Goal: Information Seeking & Learning: Understand process/instructions

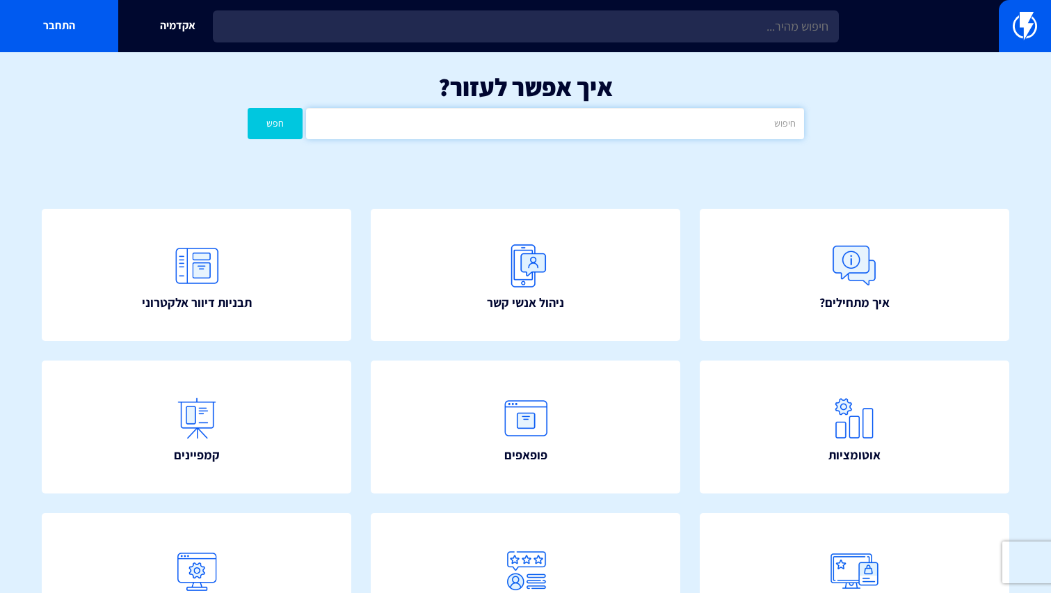
click at [636, 122] on input "text" at bounding box center [554, 123] width 497 height 31
type input "הסתרת פופ אפ"
click at [248, 108] on button "חפש" at bounding box center [276, 123] width 56 height 31
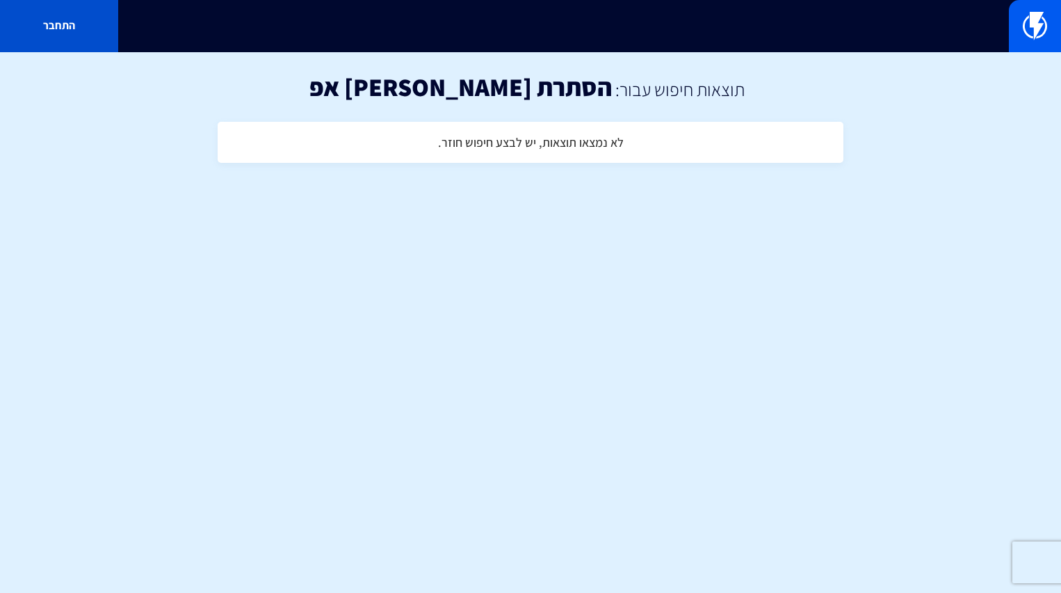
click at [42, 5] on link "התחבר" at bounding box center [59, 26] width 118 height 52
click at [412, 145] on div "לא נמצאו תוצאות, יש לבצע חיפוש חוזר." at bounding box center [531, 146] width 626 height 35
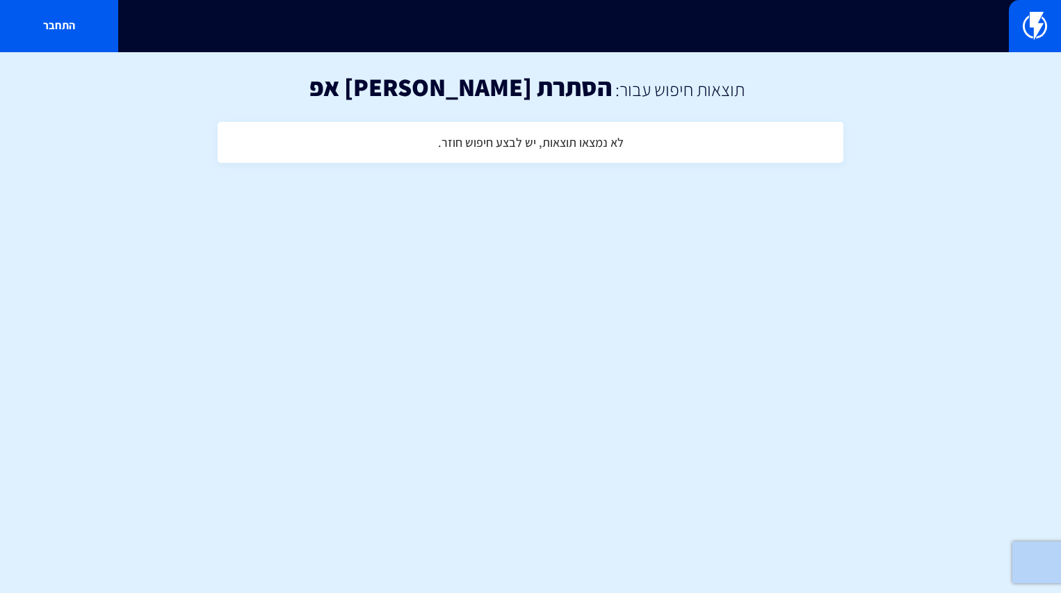
click at [412, 145] on div "לא נמצאו תוצאות, יש לבצע חיפוש חוזר." at bounding box center [531, 146] width 626 height 35
click at [499, 146] on h4 "לא נמצאו תוצאות, יש לבצע חיפוש חוזר." at bounding box center [531, 143] width 186 height 14
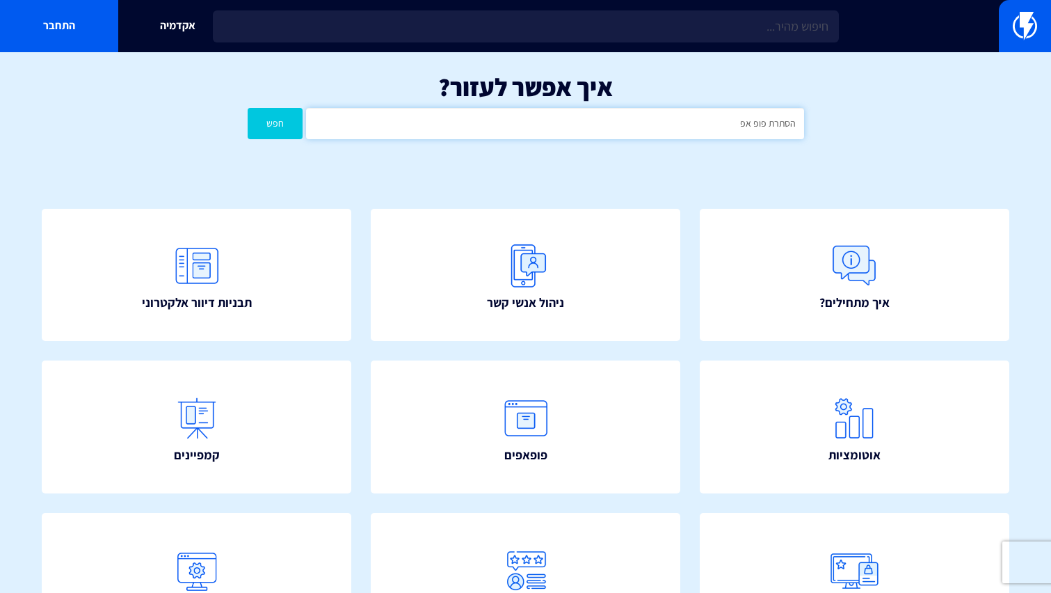
click at [566, 127] on input "הסתרת פופ אפ" at bounding box center [554, 123] width 497 height 31
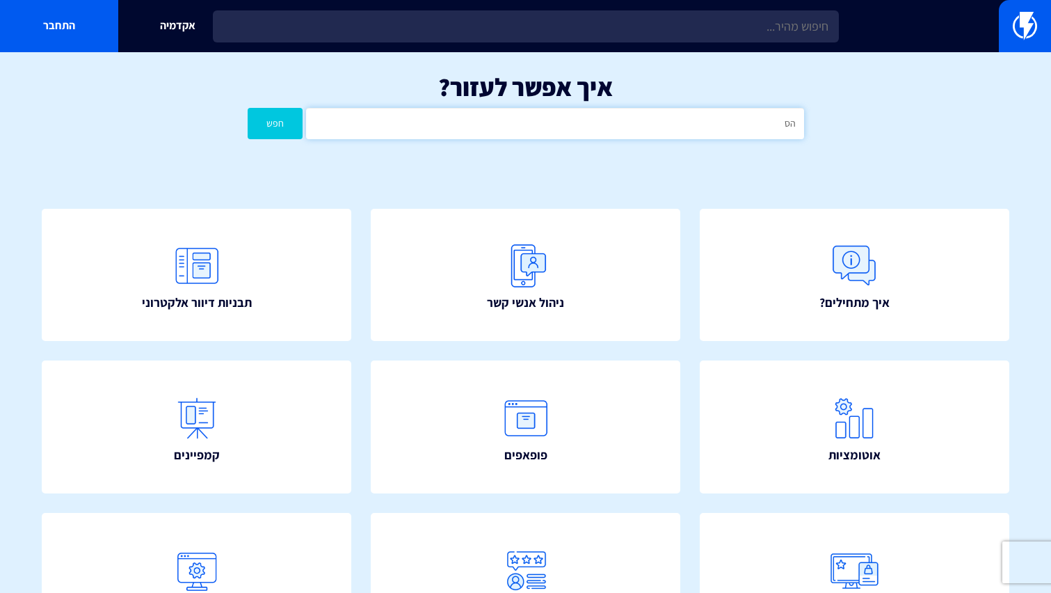
type input "ה"
type input "פופ אפ"
click at [248, 108] on button "חפש" at bounding box center [276, 123] width 56 height 31
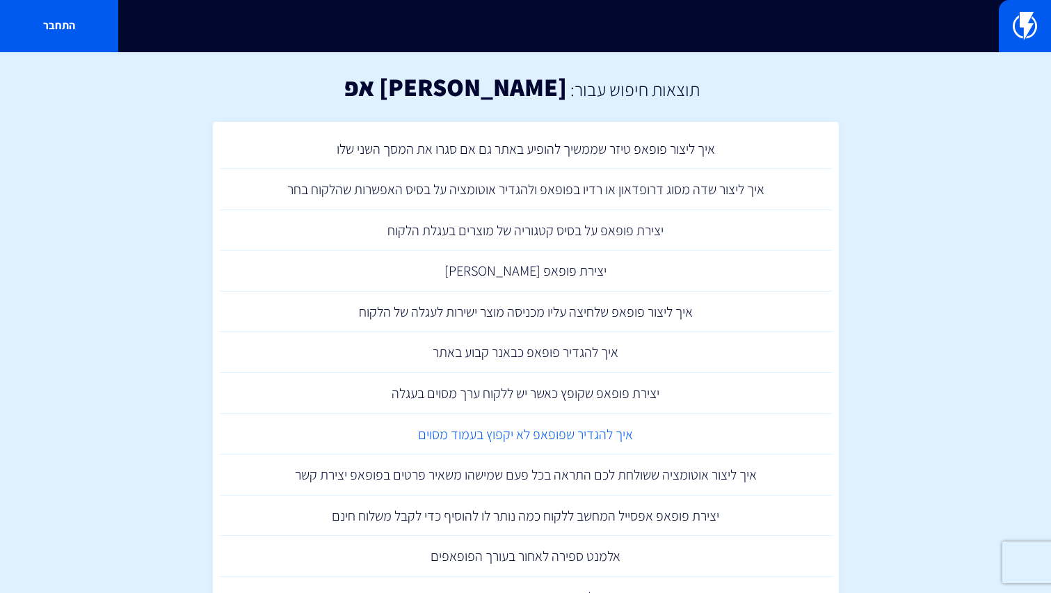
click at [501, 433] on link "איך להגדיר שפופאפ לא יקפוץ בעמוד מסוים" at bounding box center [526, 434] width 612 height 41
